Goal: Information Seeking & Learning: Learn about a topic

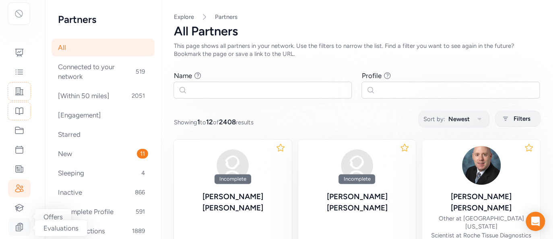
scroll to position [97, 0]
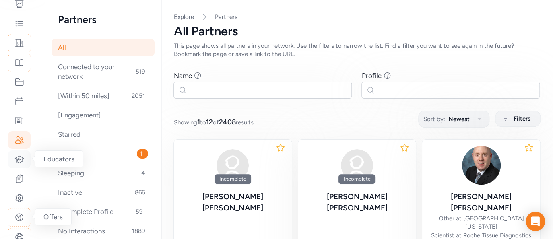
click at [20, 163] on icon at bounding box center [19, 160] width 10 height 10
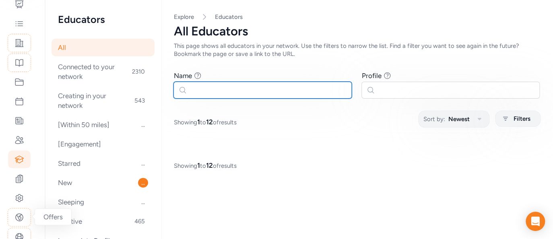
click at [242, 91] on input "text" at bounding box center [263, 90] width 178 height 17
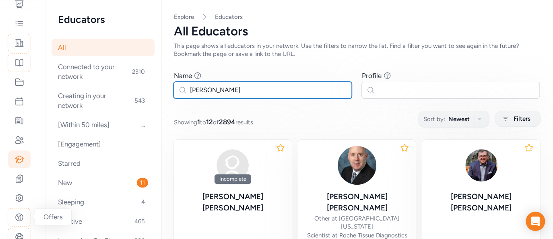
type input "[PERSON_NAME]"
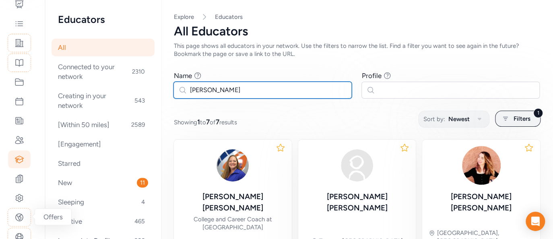
scroll to position [48, 0]
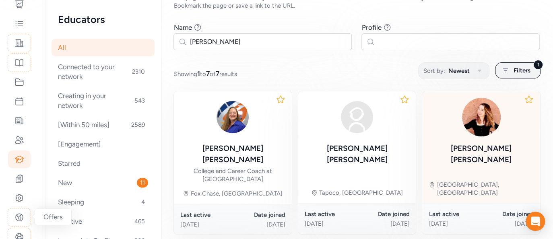
click at [464, 131] on div at bounding box center [481, 117] width 105 height 39
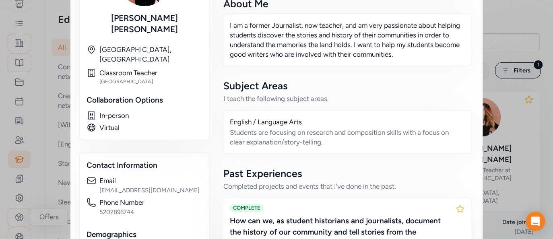
scroll to position [338, 0]
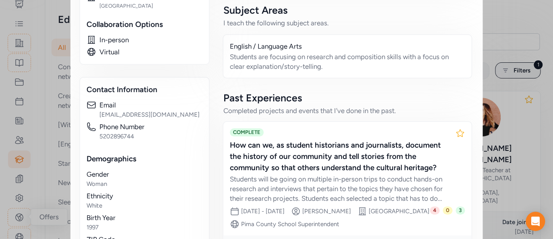
click at [356, 168] on div "How can we, as student historians and journalists, document the history of our …" at bounding box center [339, 157] width 219 height 34
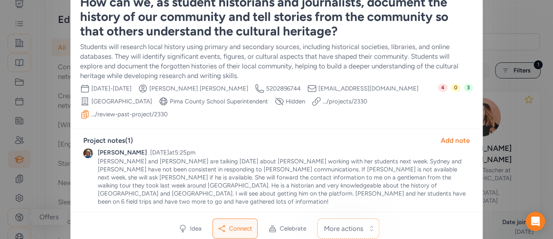
scroll to position [12, 0]
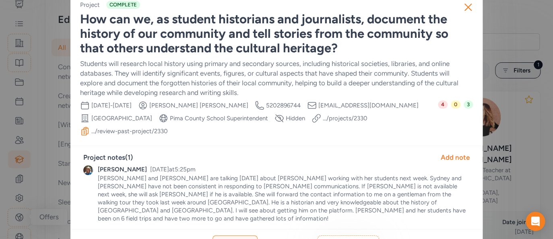
click at [133, 130] on link ".../review-past-project/ 2330" at bounding box center [129, 131] width 77 height 8
click at [463, 6] on icon "button" at bounding box center [468, 7] width 13 height 13
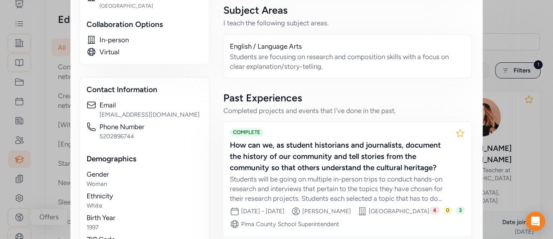
click at [25, 137] on div "Close Educator [PERSON_NAME] I am a former Journalist, now teacher, and am very…" at bounding box center [276, 17] width 553 height 710
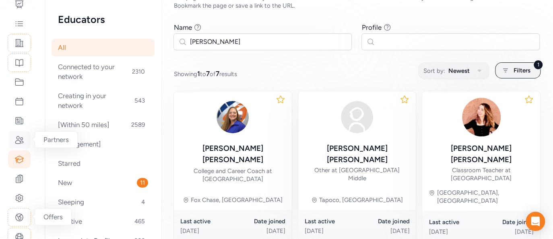
click at [19, 143] on icon at bounding box center [19, 140] width 10 height 10
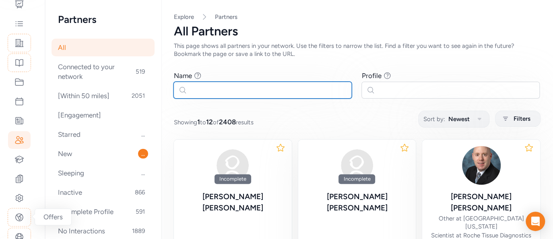
click at [271, 88] on input "text" at bounding box center [263, 90] width 178 height 17
type input "paloma"
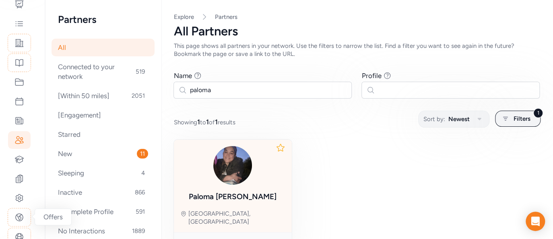
click at [246, 168] on img at bounding box center [232, 165] width 39 height 39
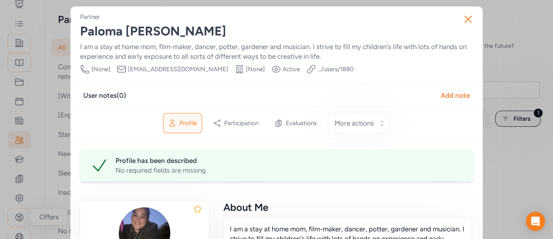
scroll to position [193, 0]
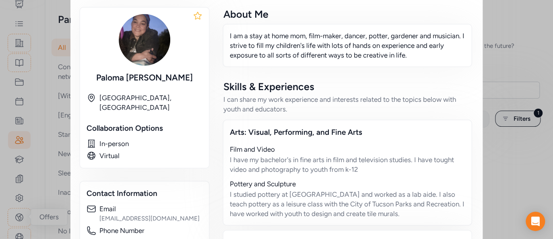
click at [156, 50] on img at bounding box center [145, 40] width 52 height 52
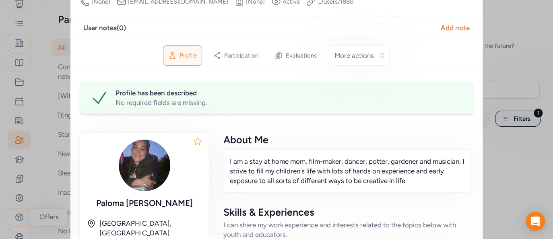
scroll to position [0, 0]
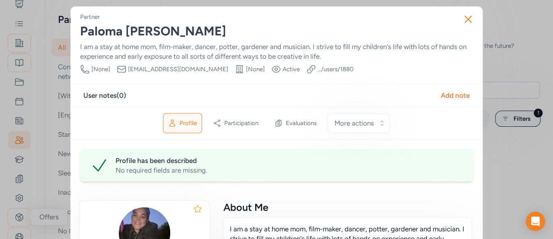
drag, startPoint x: 488, startPoint y: 20, endPoint x: 483, endPoint y: 22, distance: 4.7
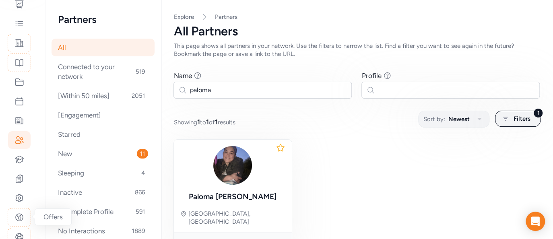
click at [471, 20] on nav "Explore Partners" at bounding box center [357, 17] width 367 height 8
click at [19, 173] on div at bounding box center [19, 179] width 23 height 18
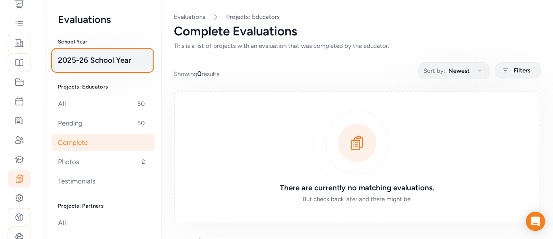
click at [79, 61] on span "2025-26 School Year" at bounding box center [102, 60] width 89 height 11
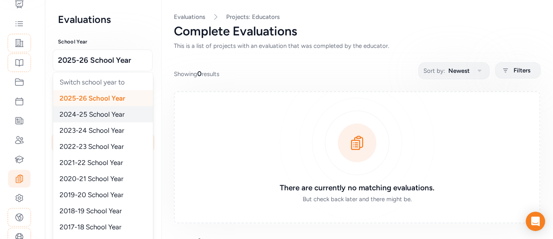
click at [109, 118] on span "2024-25 School Year" at bounding box center [92, 114] width 65 height 8
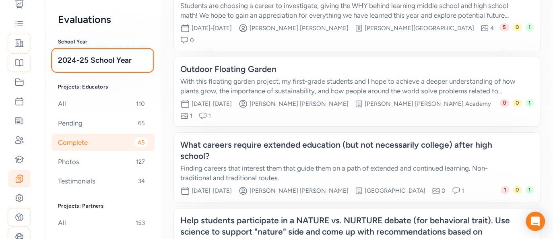
scroll to position [599, 0]
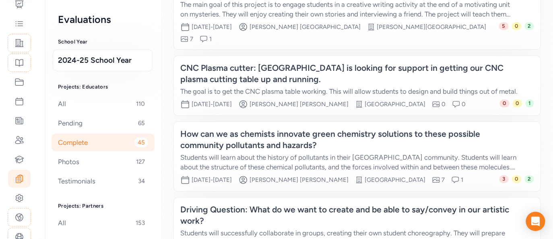
scroll to position [667, 0]
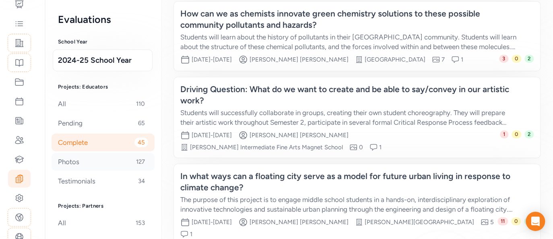
click at [76, 164] on div "Photos 127" at bounding box center [103, 162] width 103 height 18
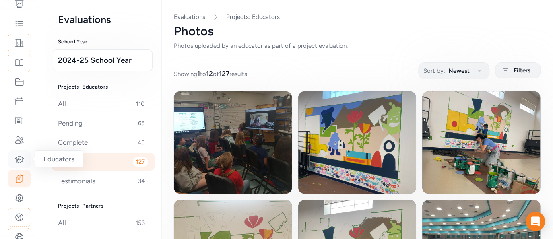
click at [21, 166] on div at bounding box center [19, 160] width 23 height 18
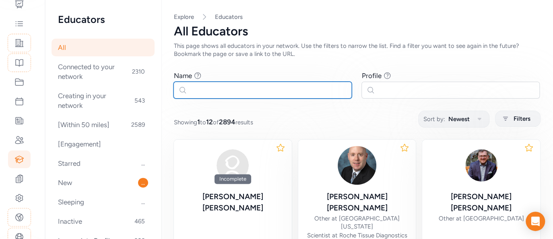
click at [213, 96] on input "text" at bounding box center [263, 90] width 178 height 17
type input "[PERSON_NAME]"
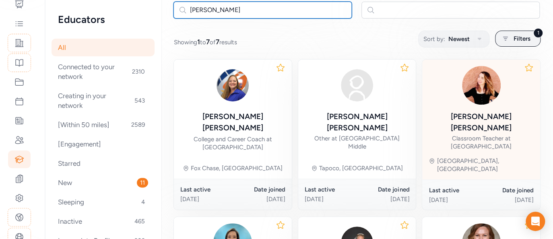
scroll to position [97, 0]
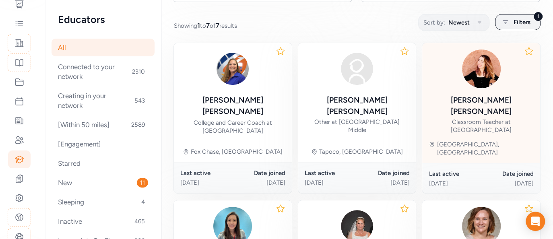
click at [486, 118] on div "Classroom Teacher at [GEOGRAPHIC_DATA]" at bounding box center [481, 126] width 105 height 16
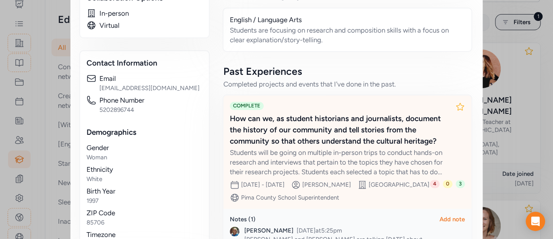
scroll to position [365, 0]
click at [318, 132] on div "How can we, as student historians and journalists, document the history of our …" at bounding box center [339, 131] width 219 height 34
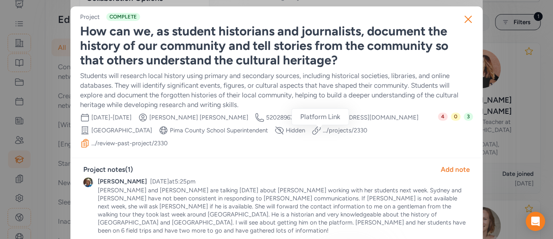
click at [133, 143] on link ".../review-past-project/ 2330" at bounding box center [129, 143] width 77 height 8
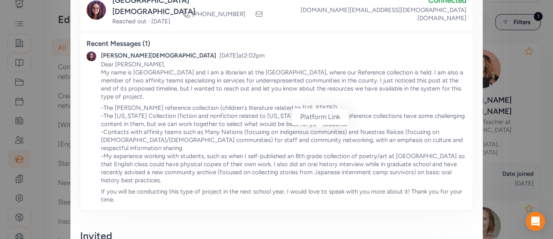
scroll to position [677, 0]
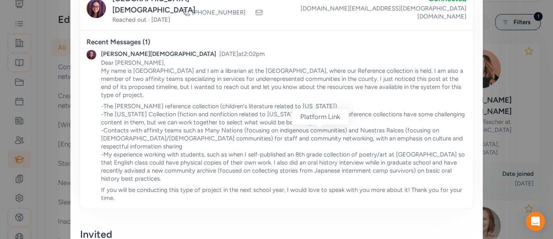
click at [324, 102] on p "-The [PERSON_NAME] reference collection (children's literature related to [US_S…" at bounding box center [284, 142] width 366 height 81
click at [315, 115] on p "-The [PERSON_NAME] reference collection (children's literature related to [US_S…" at bounding box center [284, 142] width 366 height 81
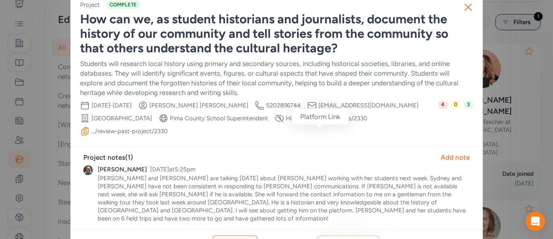
scroll to position [0, 0]
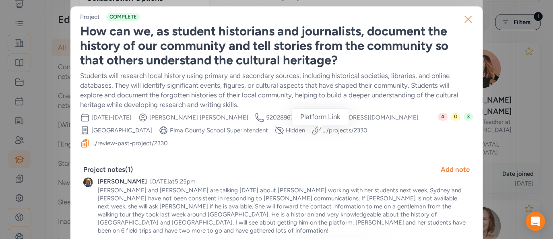
click at [464, 20] on icon "button" at bounding box center [468, 19] width 13 height 13
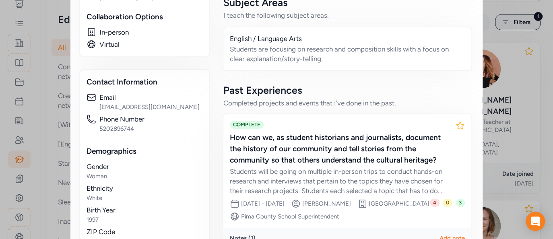
scroll to position [365, 0]
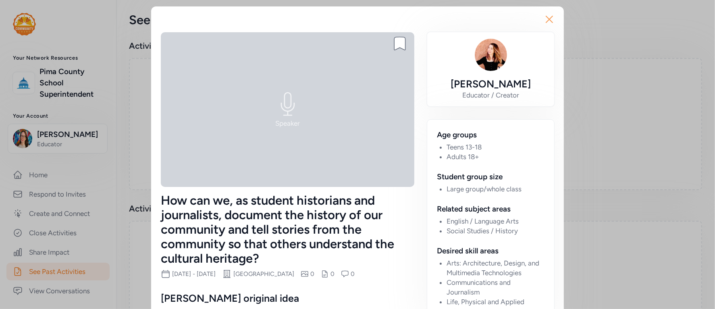
click at [552, 20] on icon "button" at bounding box center [549, 19] width 13 height 13
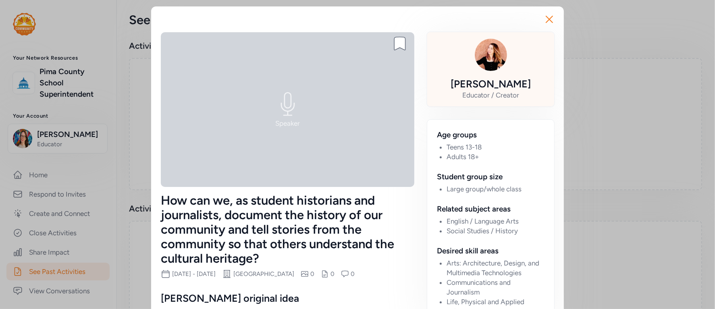
click at [502, 67] on div "Shannon Fojtik Educator / Creator" at bounding box center [490, 69] width 114 height 61
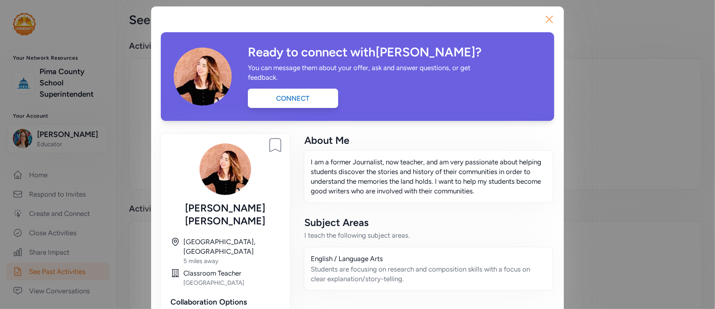
click at [547, 21] on icon "button" at bounding box center [549, 19] width 6 height 6
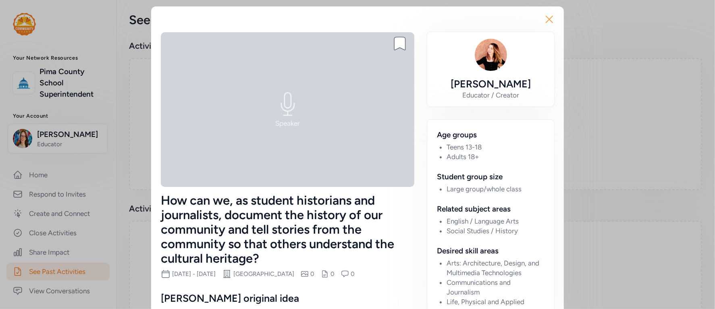
click at [546, 21] on icon "button" at bounding box center [549, 19] width 13 height 13
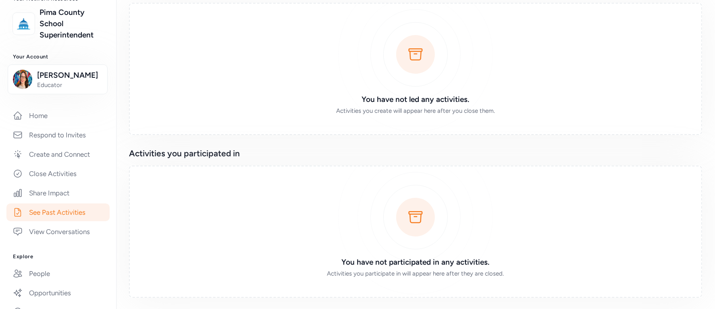
scroll to position [100, 0]
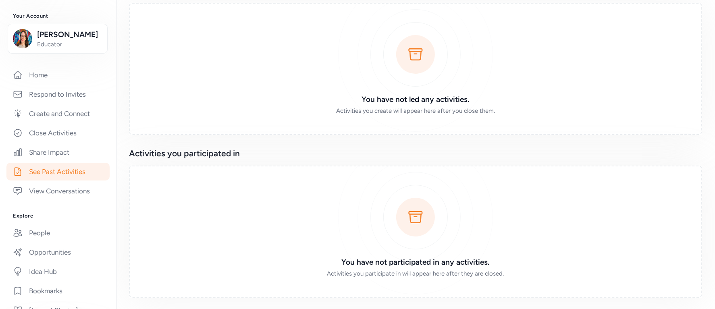
click at [43, 168] on link "See Past Activities" at bounding box center [57, 172] width 103 height 18
